Goal: Find specific fact: Find specific fact

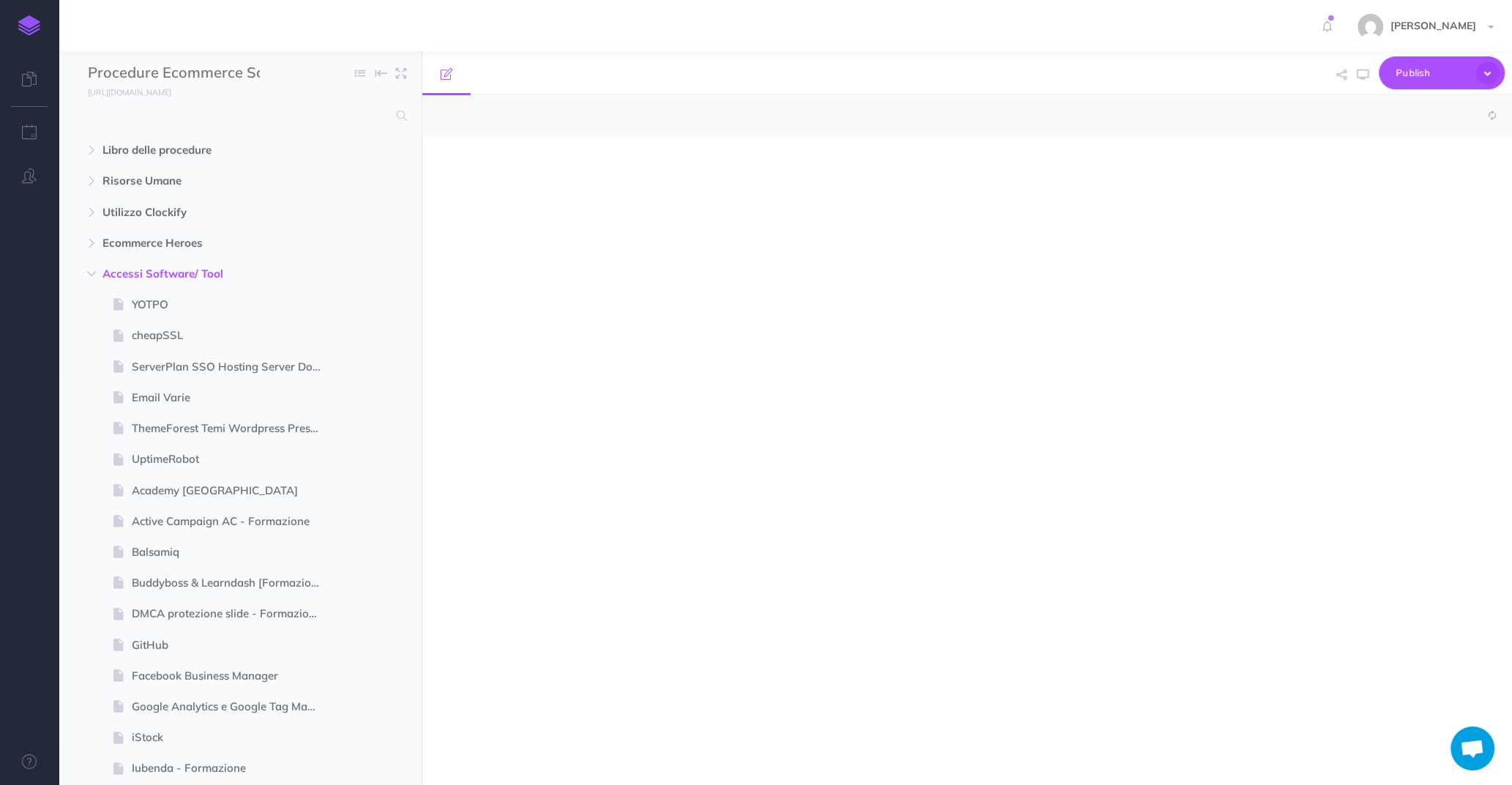
select select "null"
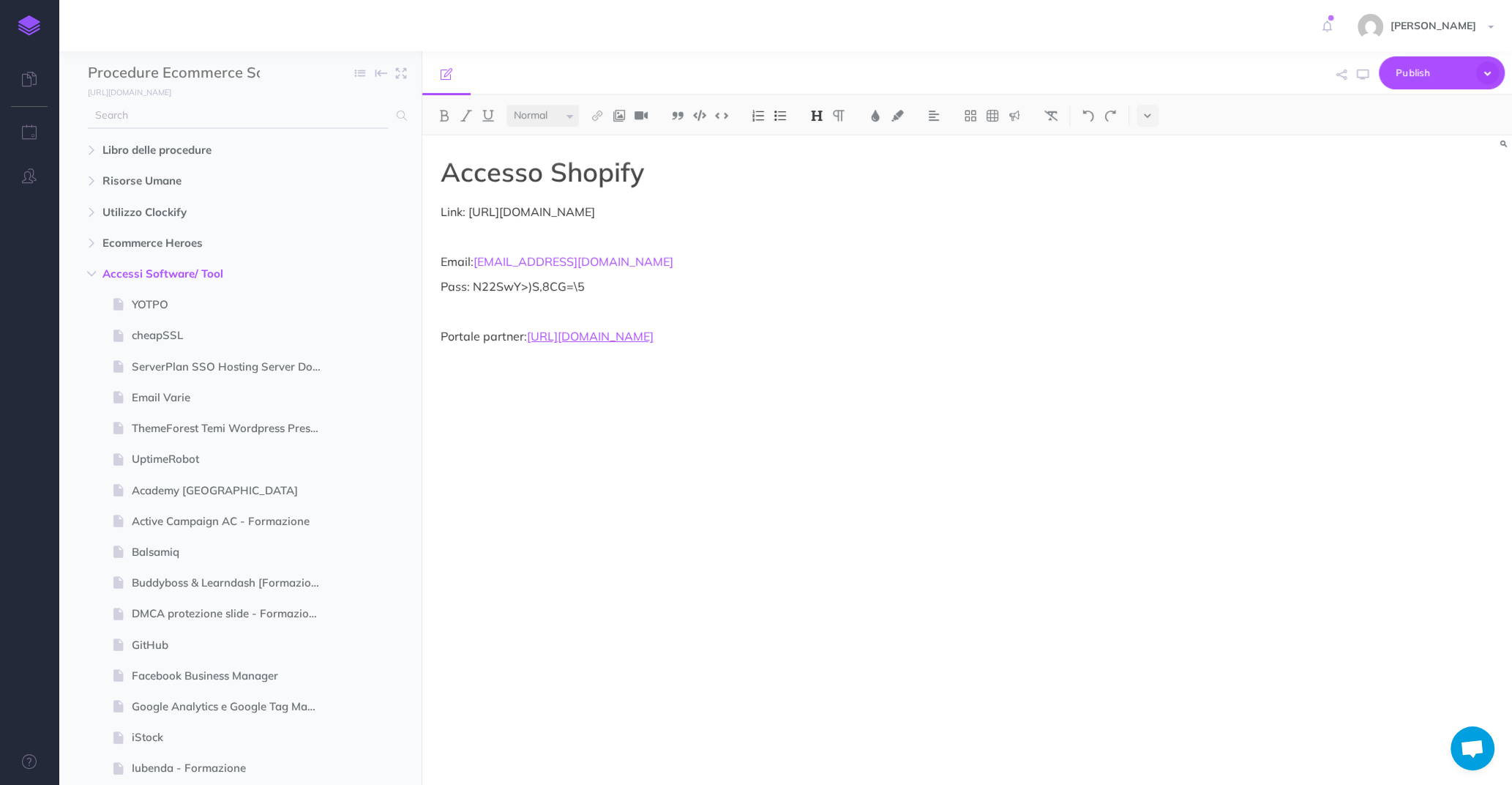
click at [204, 117] on input "text" at bounding box center [237, 115] width 300 height 26
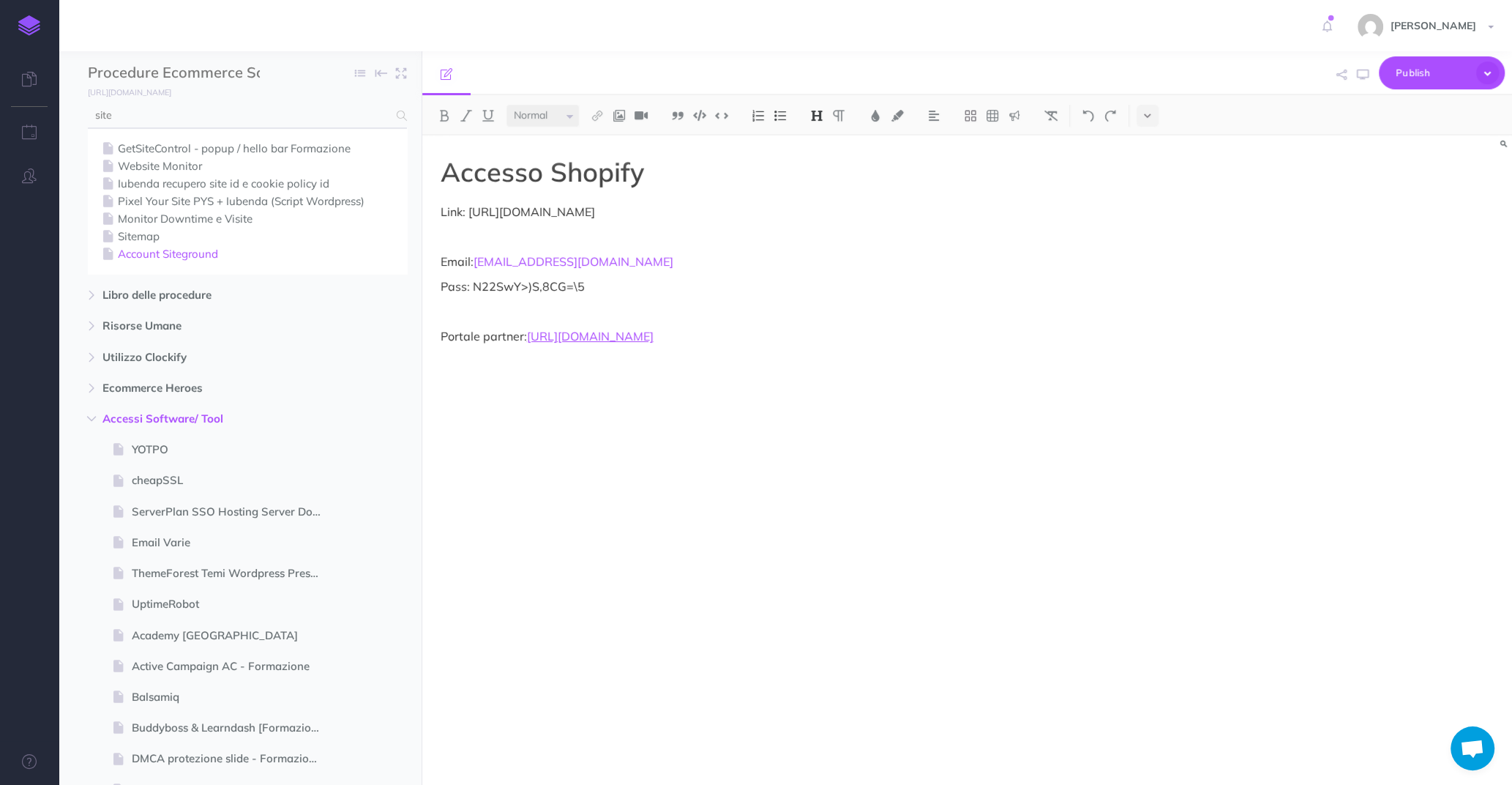
type input "site"
click at [164, 248] on link "Account Siteground" at bounding box center [246, 253] width 297 height 17
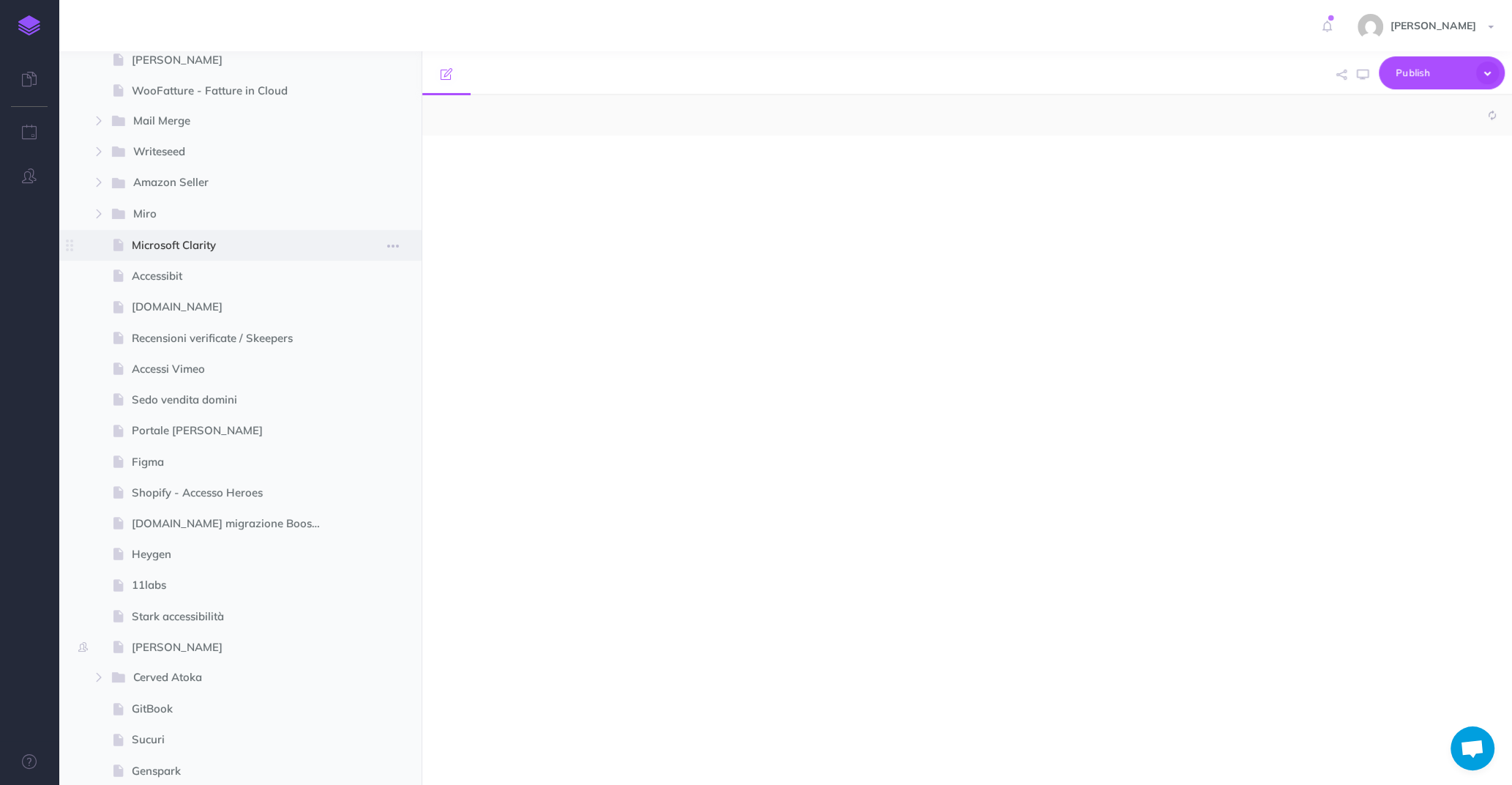
select select "null"
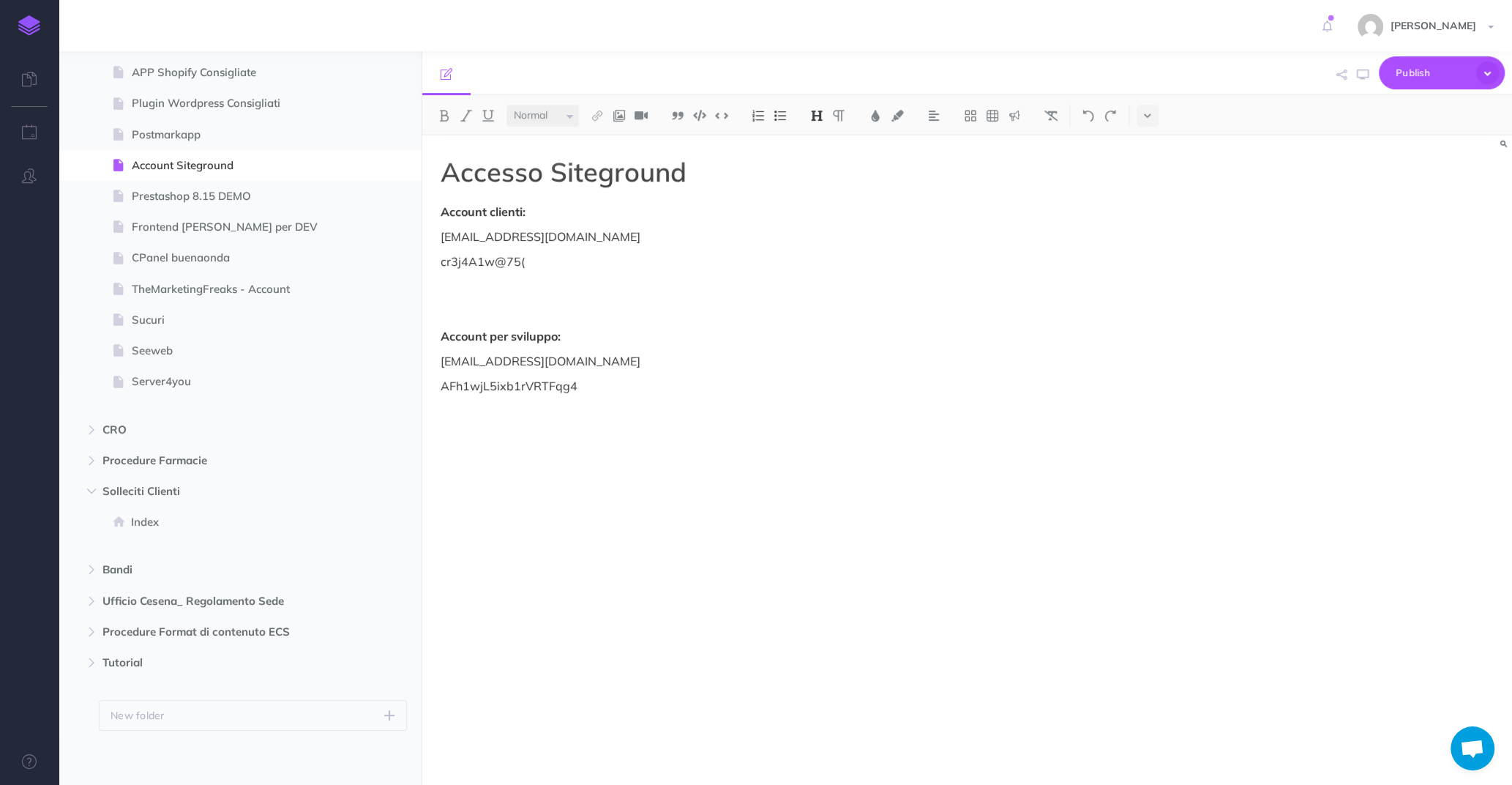
scroll to position [4766, 0]
click at [486, 267] on p "cr3j4A1w@75(" at bounding box center [803, 261] width 727 height 17
click at [522, 383] on p "AFh1wjL5ixb1rVRTFqg4" at bounding box center [803, 386] width 727 height 17
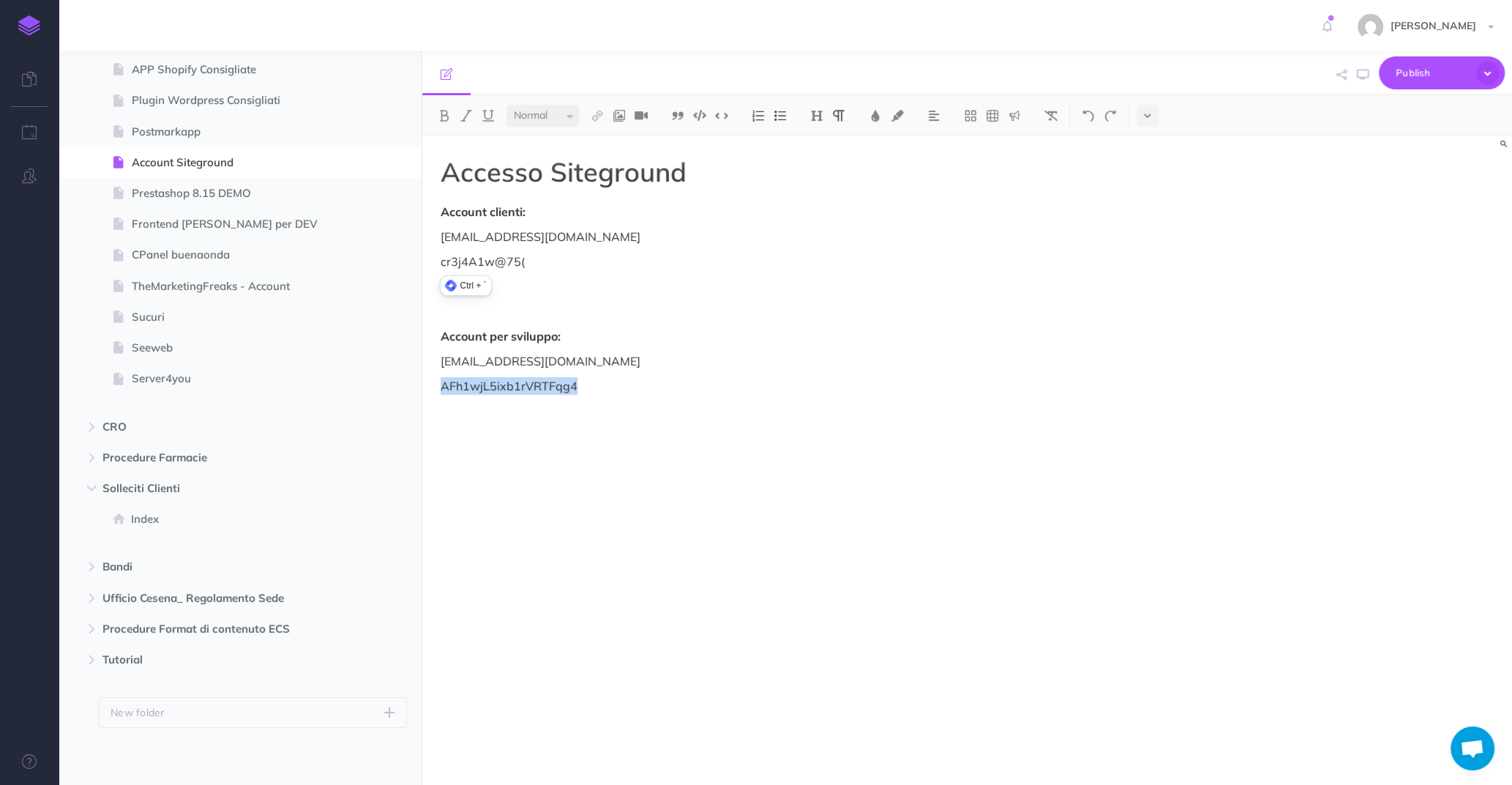
click at [522, 383] on p "AFh1wjL5ixb1rVRTFqg4" at bounding box center [803, 386] width 727 height 17
copy p "AFh1wjL5ixb1rVRTFqg4"
click at [488, 372] on div "Accesso Siteground Account clienti: [EMAIL_ADDRESS][DOMAIN_NAME] cr3j4A1w@75( A…" at bounding box center [804, 453] width 764 height 635
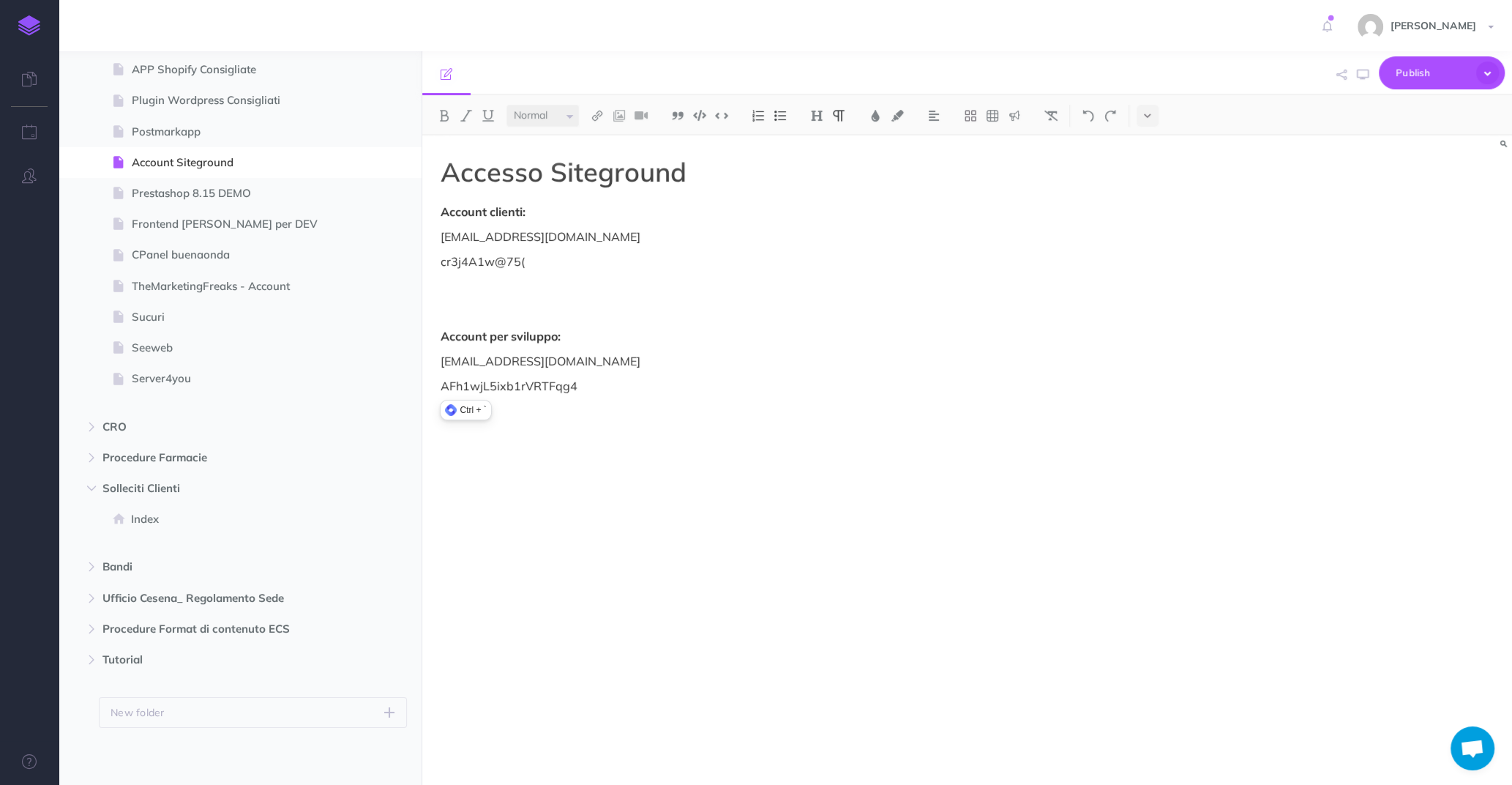
click at [488, 358] on p "[EMAIL_ADDRESS][DOMAIN_NAME]" at bounding box center [803, 360] width 727 height 17
copy p "[EMAIL_ADDRESS][DOMAIN_NAME]"
